Goal: Task Accomplishment & Management: Complete application form

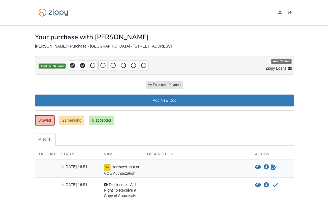
scroll to position [29, 0]
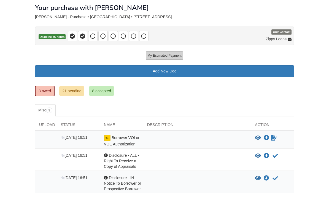
click at [175, 59] on button "My Estimated Payment" at bounding box center [164, 55] width 37 height 8
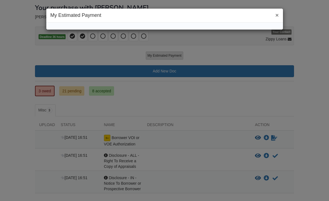
click at [276, 17] on button "×" at bounding box center [277, 15] width 3 height 6
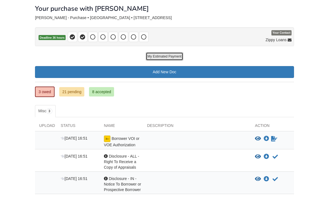
scroll to position [0, 0]
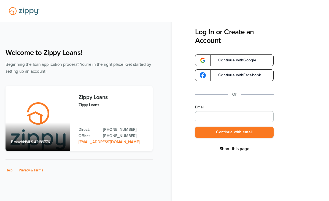
type input "**********"
click at [230, 132] on button "Continue with email" at bounding box center [234, 131] width 79 height 11
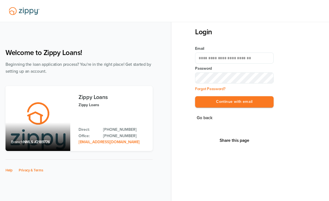
click at [235, 102] on button "Continue with email" at bounding box center [234, 101] width 79 height 11
